Goal: Transaction & Acquisition: Purchase product/service

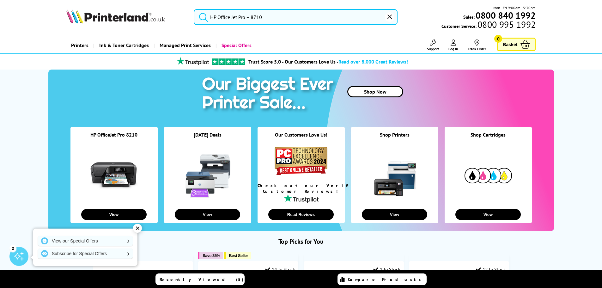
click at [300, 19] on input "HP Office Jet Pro – 8710" at bounding box center [296, 17] width 204 height 16
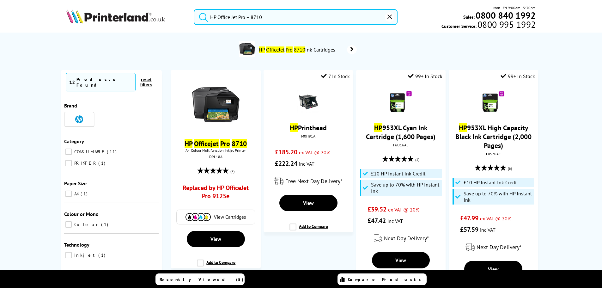
type input "HP Office Jet Pro – 8710"
click at [301, 49] on mark "8710" at bounding box center [299, 49] width 11 height 6
